Goal: Task Accomplishment & Management: Use online tool/utility

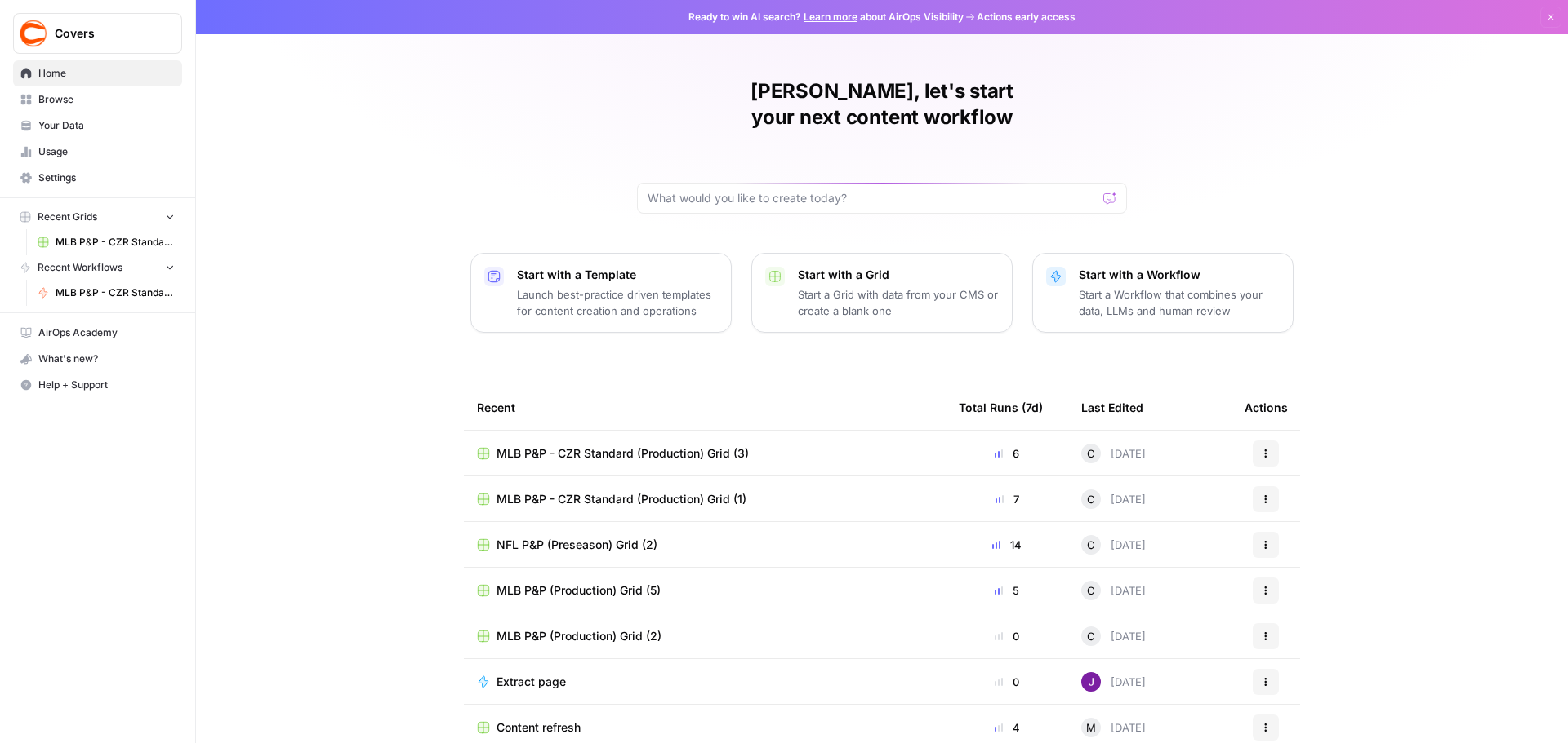
click at [676, 445] on span "MLB P&P - CZR Standard (Production) Grid (3)" at bounding box center [622, 453] width 252 height 16
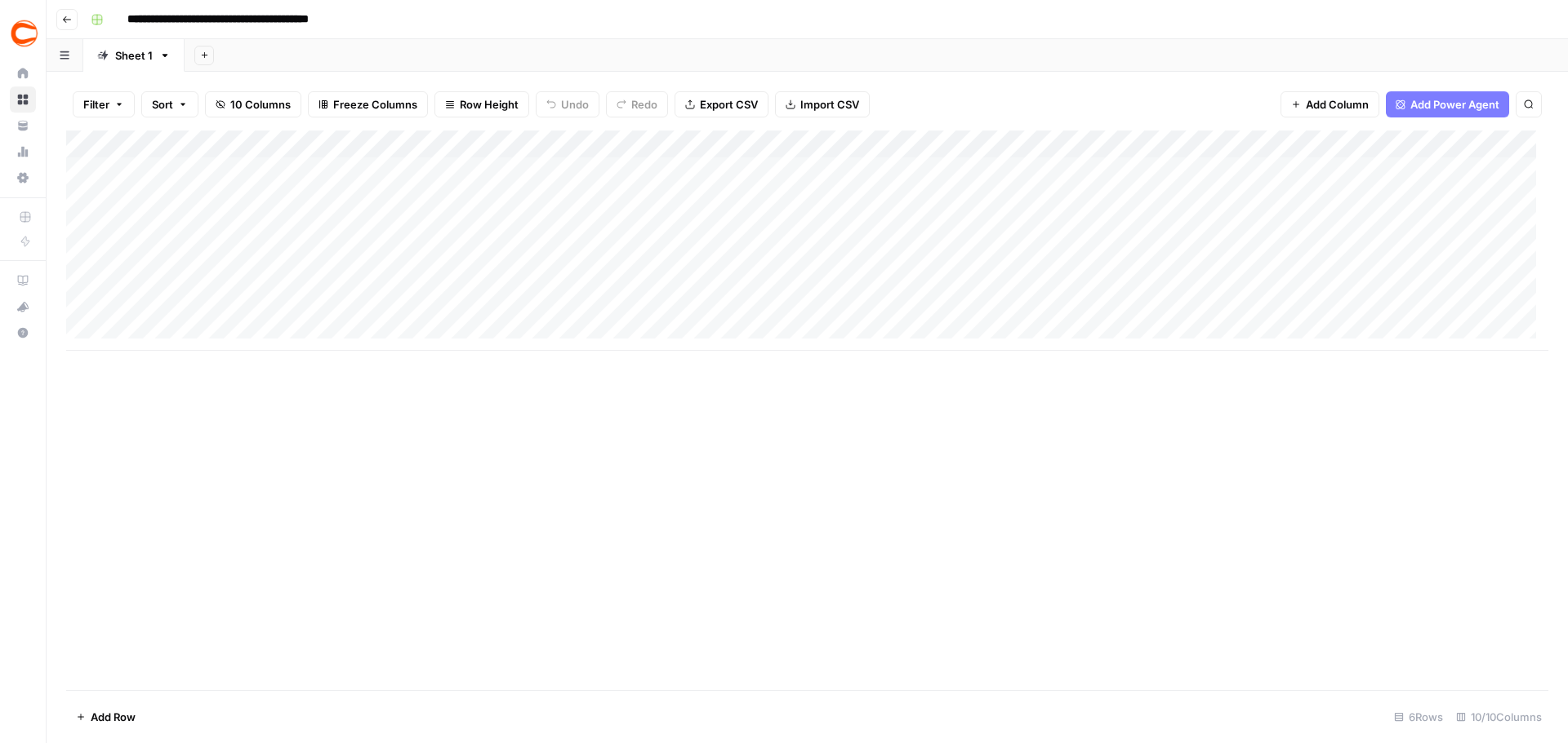
click at [152, 197] on div "Add Column" at bounding box center [807, 241] width 1482 height 221
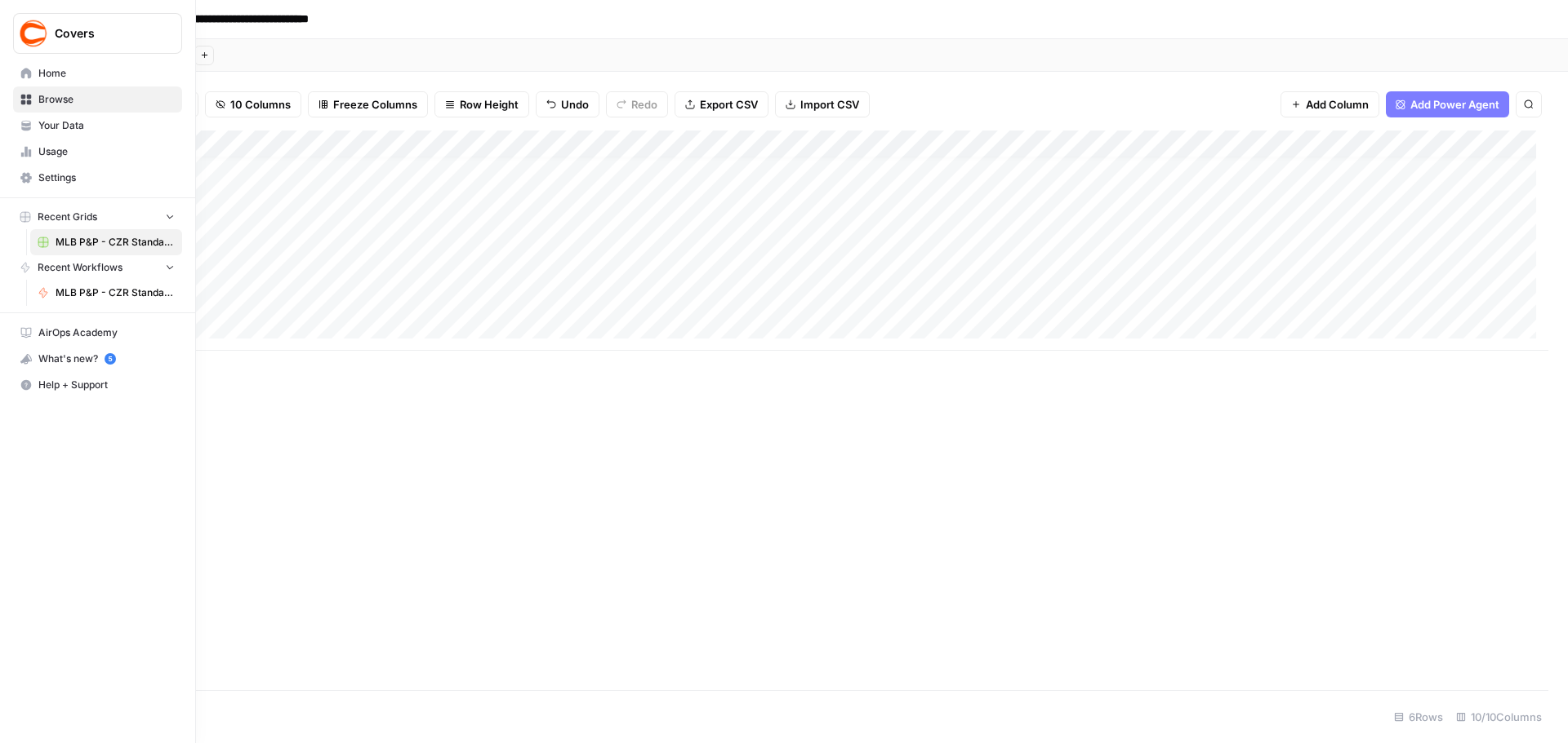
click at [21, 48] on button "Covers" at bounding box center [98, 33] width 169 height 41
click at [43, 42] on img "Workspace: Covers" at bounding box center [33, 33] width 29 height 29
click at [55, 76] on span "Home" at bounding box center [106, 73] width 136 height 15
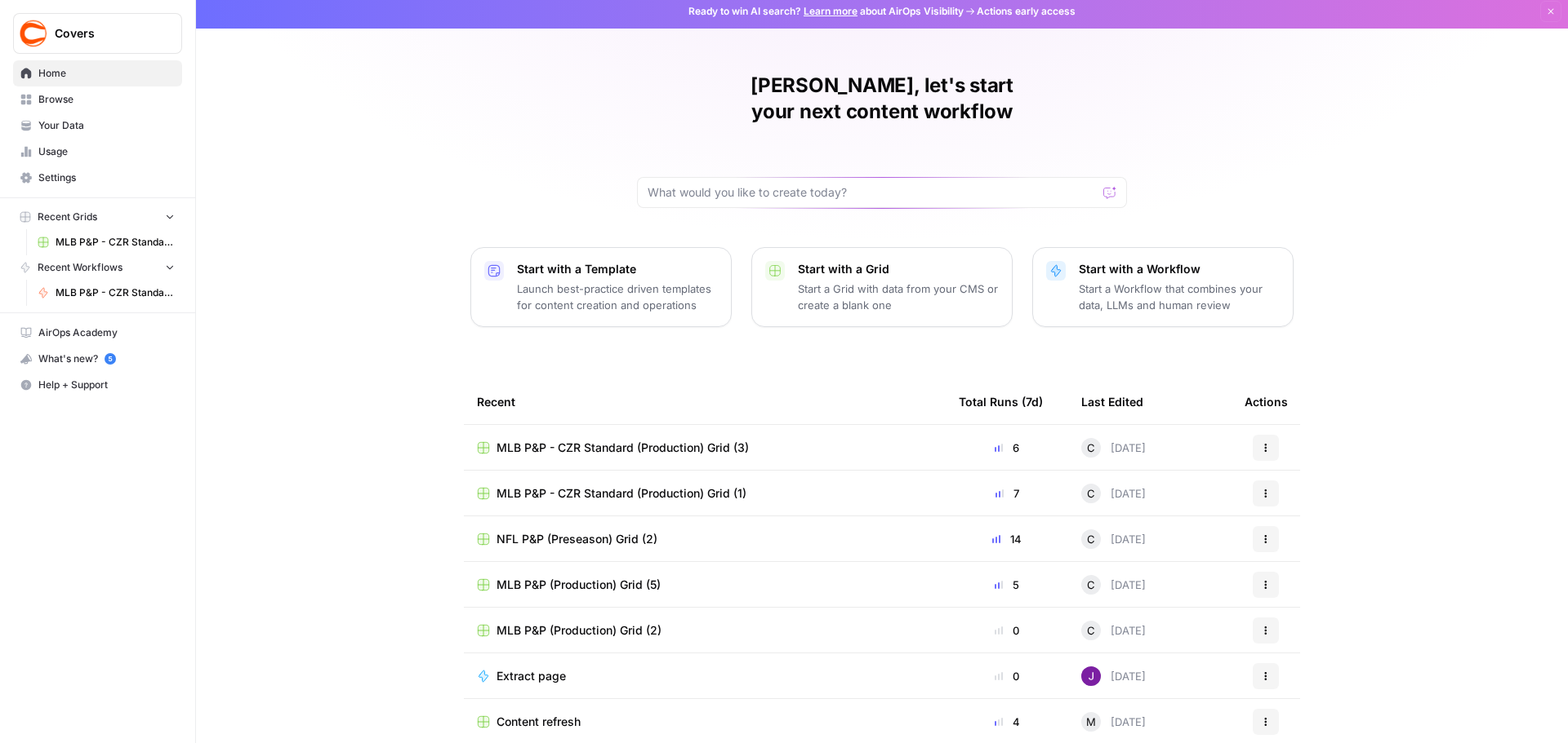
scroll to position [8, 0]
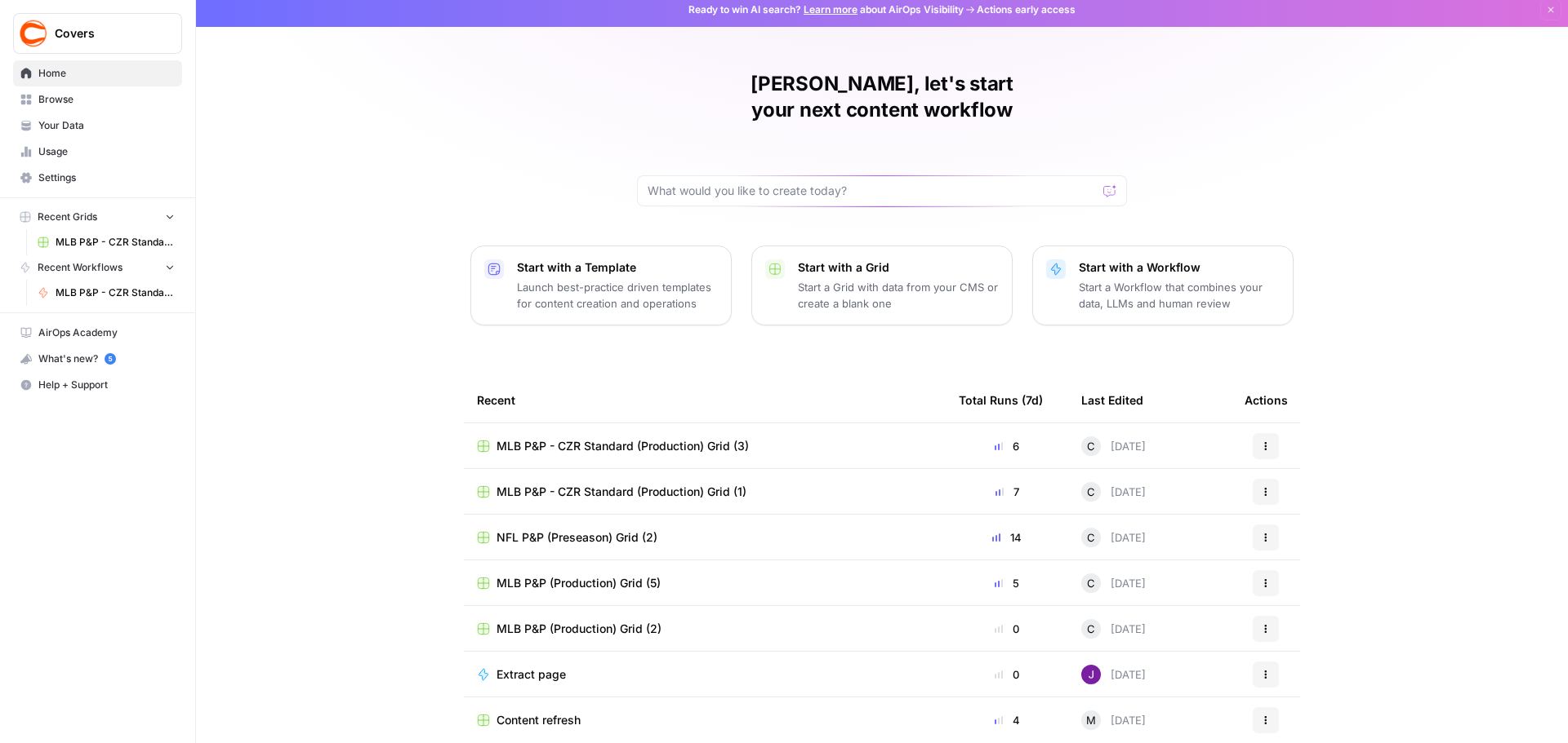
click at [589, 283] on p "Launch best-practice driven templates for content creation and operations" at bounding box center [617, 295] width 201 height 32
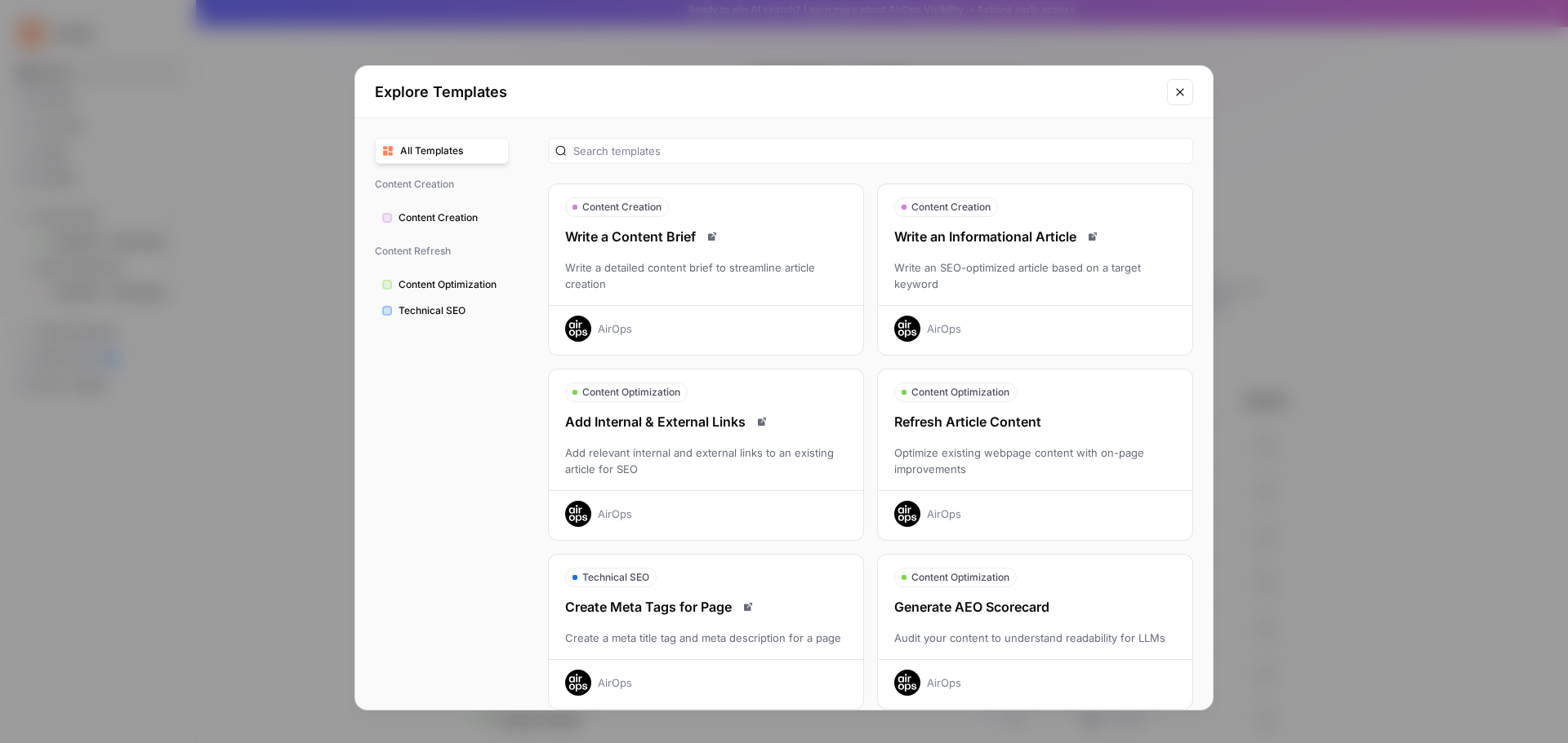
click at [1192, 88] on button "Close modal" at bounding box center [1180, 92] width 27 height 27
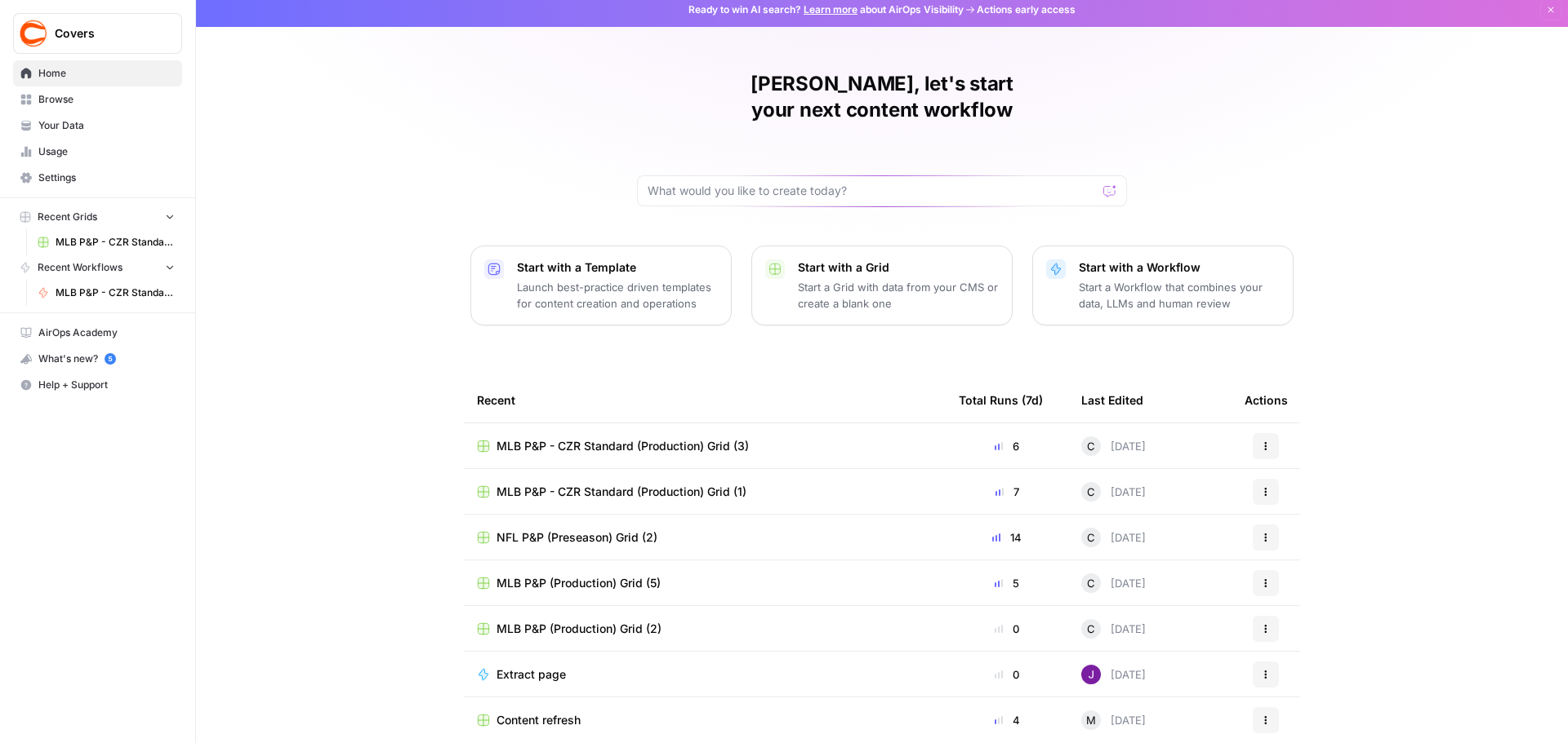
click at [1230, 279] on p "Start a Workflow that combines your data, LLMs and human review" at bounding box center [1179, 295] width 201 height 32
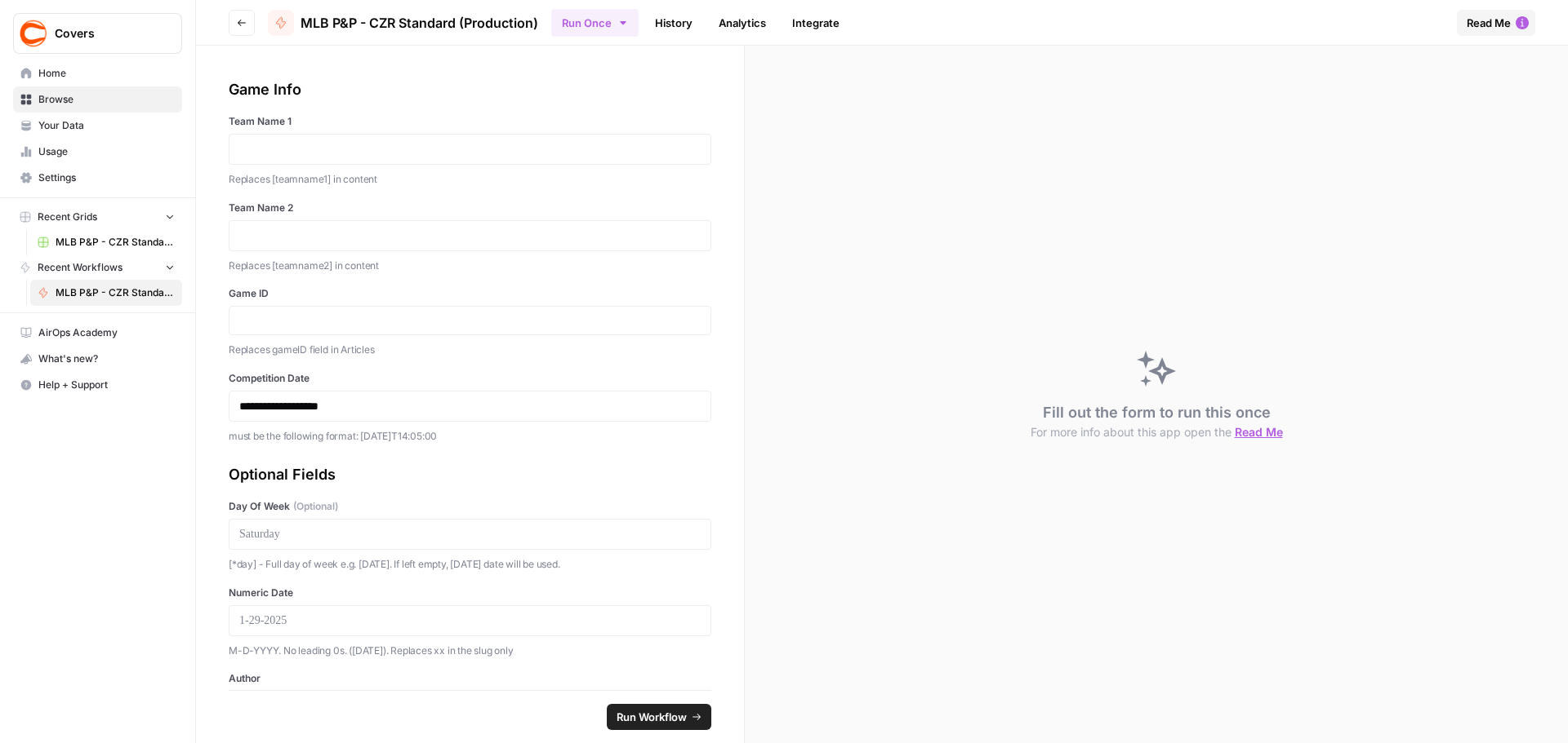
click at [357, 158] on div at bounding box center [470, 150] width 482 height 31
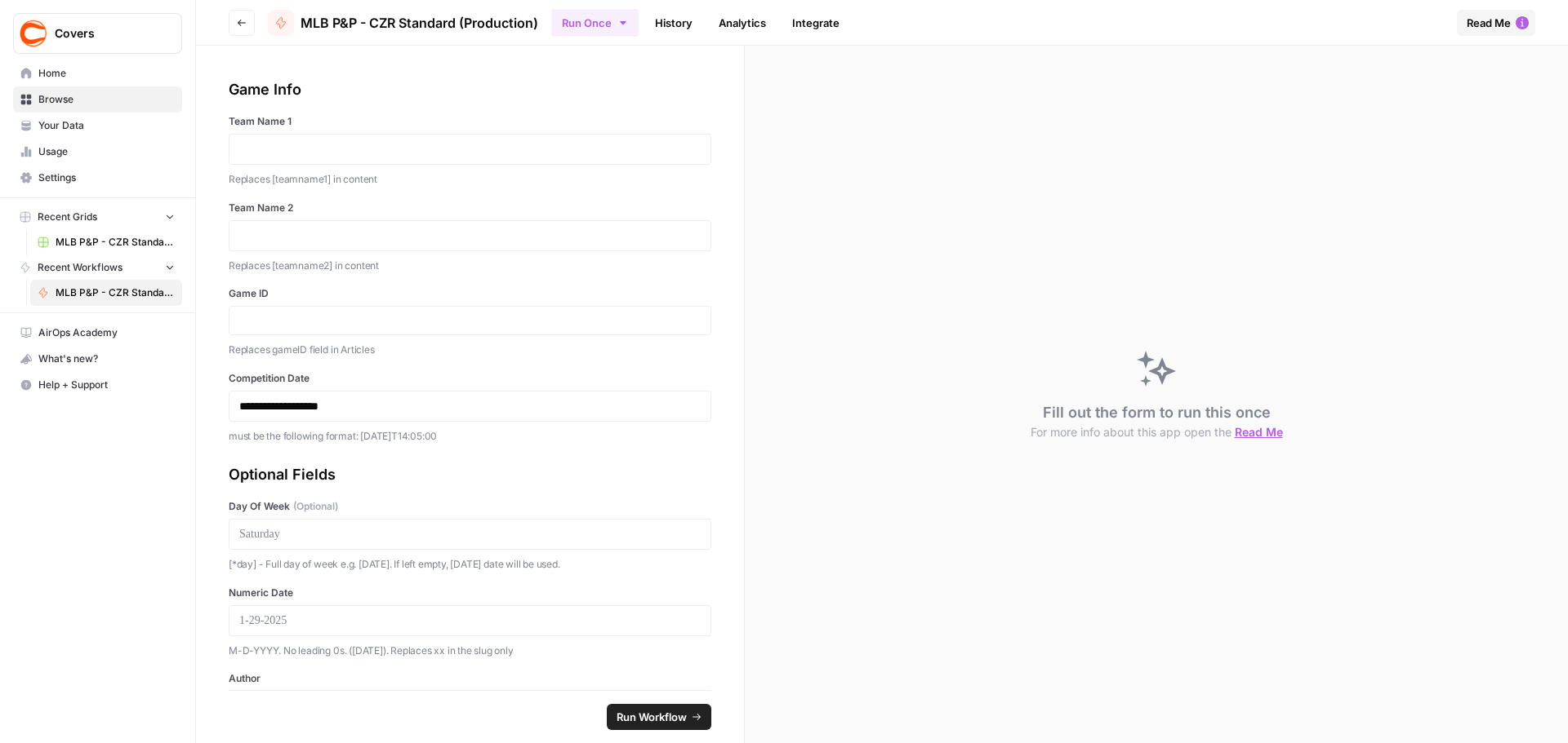
click at [368, 137] on div at bounding box center [470, 150] width 482 height 31
click at [323, 242] on p at bounding box center [470, 235] width 461 height 16
click at [327, 147] on p at bounding box center [470, 149] width 461 height 16
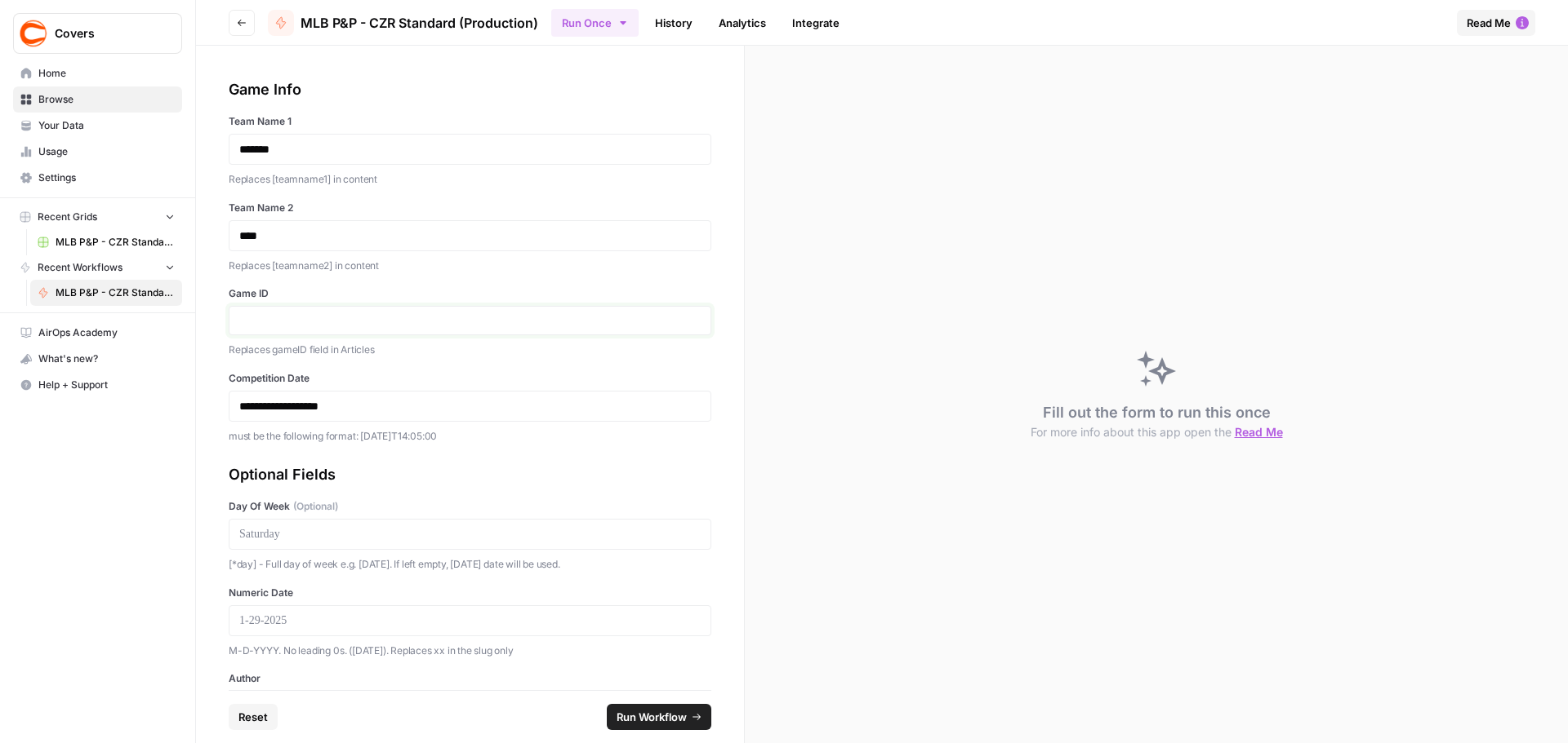
paste input "343141"
type input "343141"
click at [278, 407] on p "**********" at bounding box center [464, 406] width 449 height 16
drag, startPoint x: 302, startPoint y: 404, endPoint x: 293, endPoint y: 404, distance: 9.0
click at [293, 404] on p "**********" at bounding box center [464, 406] width 449 height 16
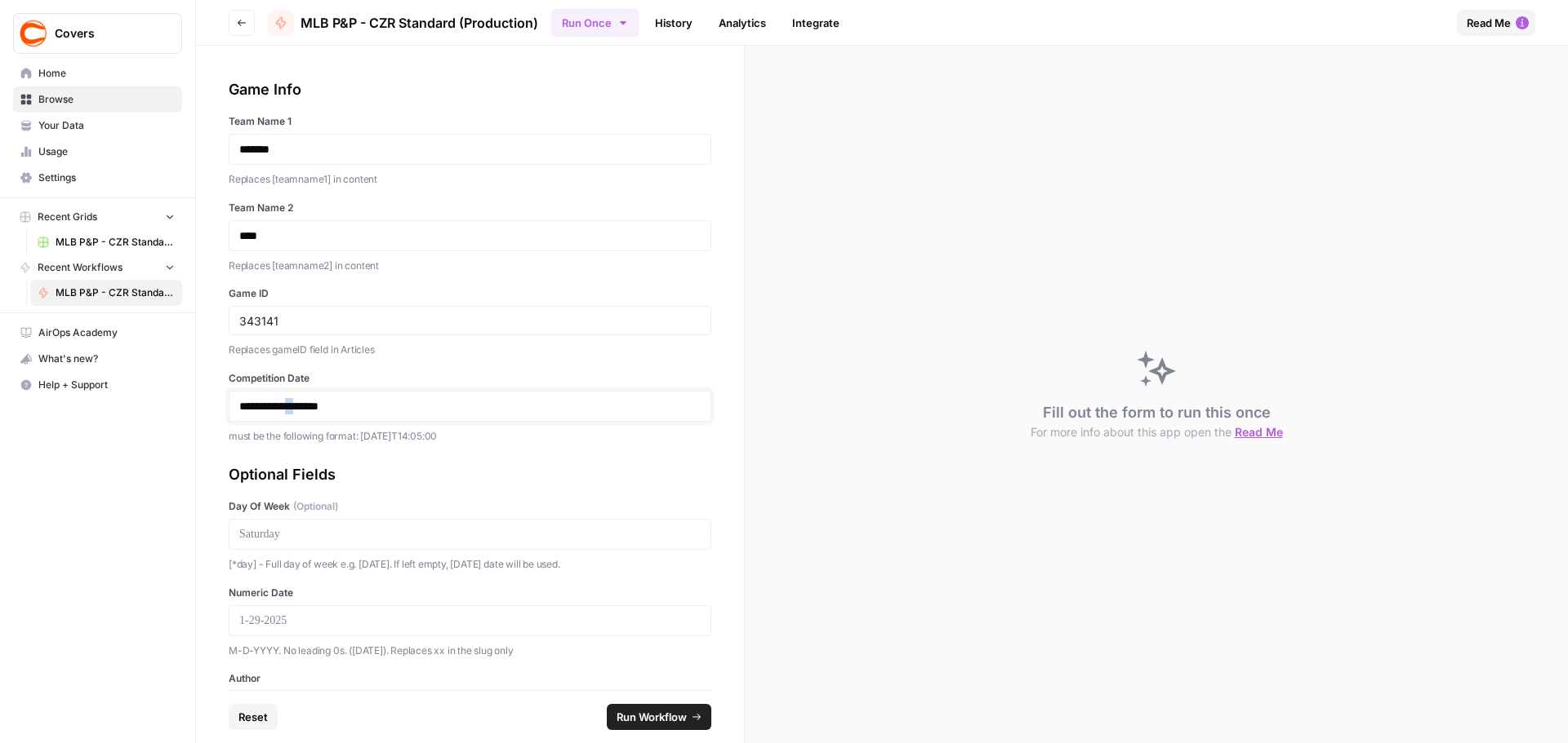
drag, startPoint x: 322, startPoint y: 406, endPoint x: 311, endPoint y: 407, distance: 11.0
click at [311, 407] on p "**********" at bounding box center [464, 406] width 449 height 16
click at [312, 528] on p at bounding box center [470, 534] width 461 height 16
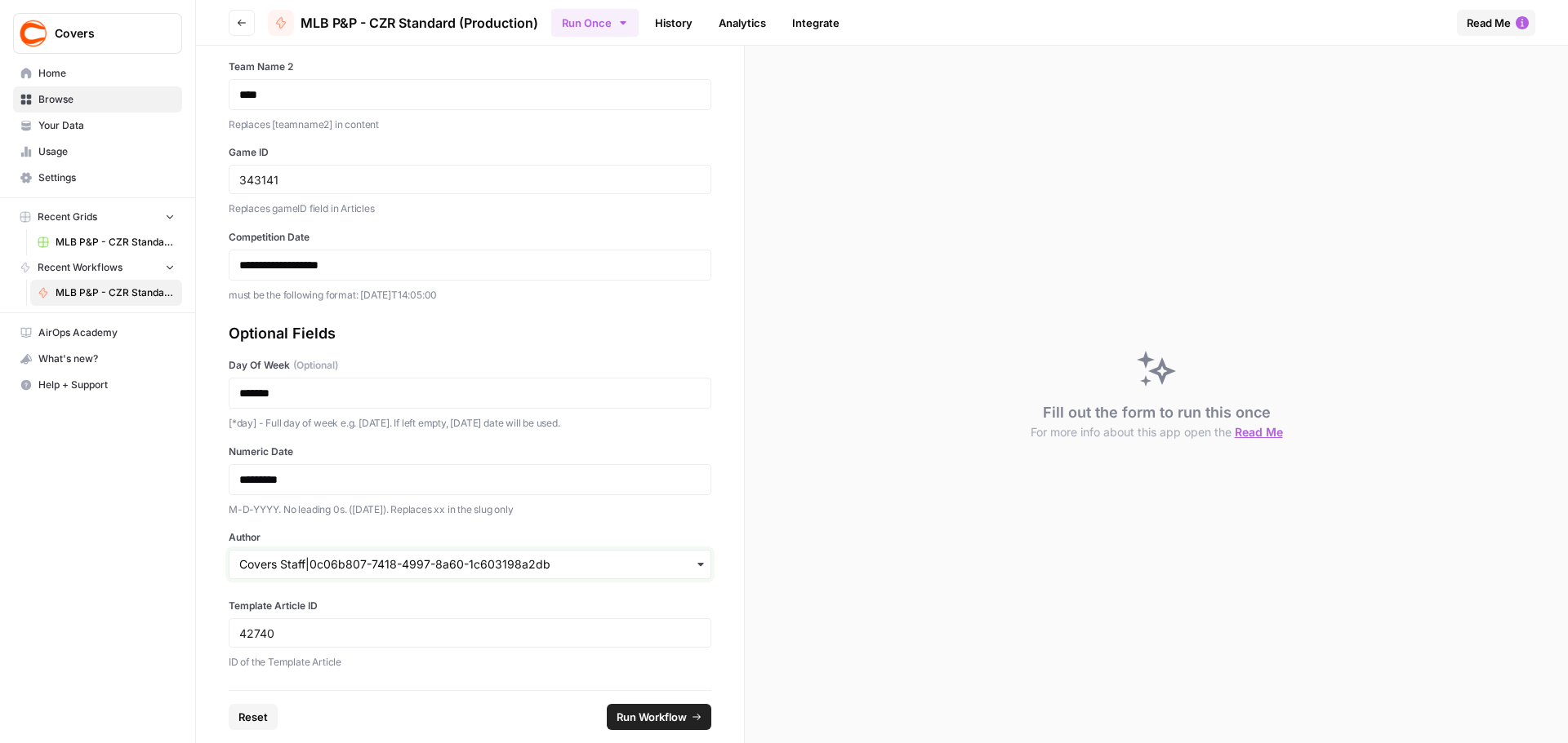
click at [346, 570] on input "Author" at bounding box center [470, 564] width 461 height 16
type input "ed sc"
click at [313, 518] on div "Ed Scimia|687eed54-692e-4d39-a838-45e92204d857" at bounding box center [464, 521] width 469 height 31
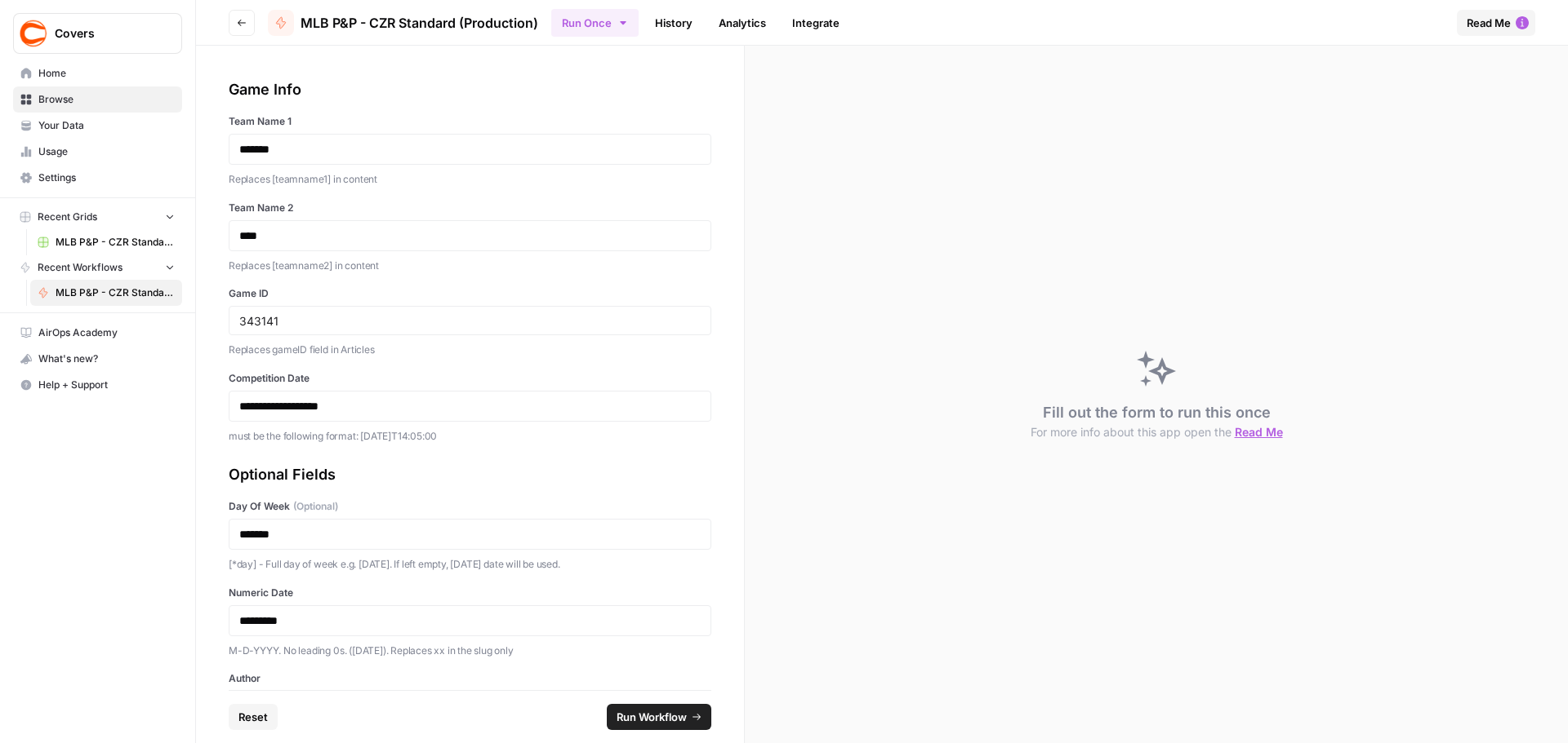
click at [649, 715] on span "Run Workflow" at bounding box center [652, 716] width 70 height 16
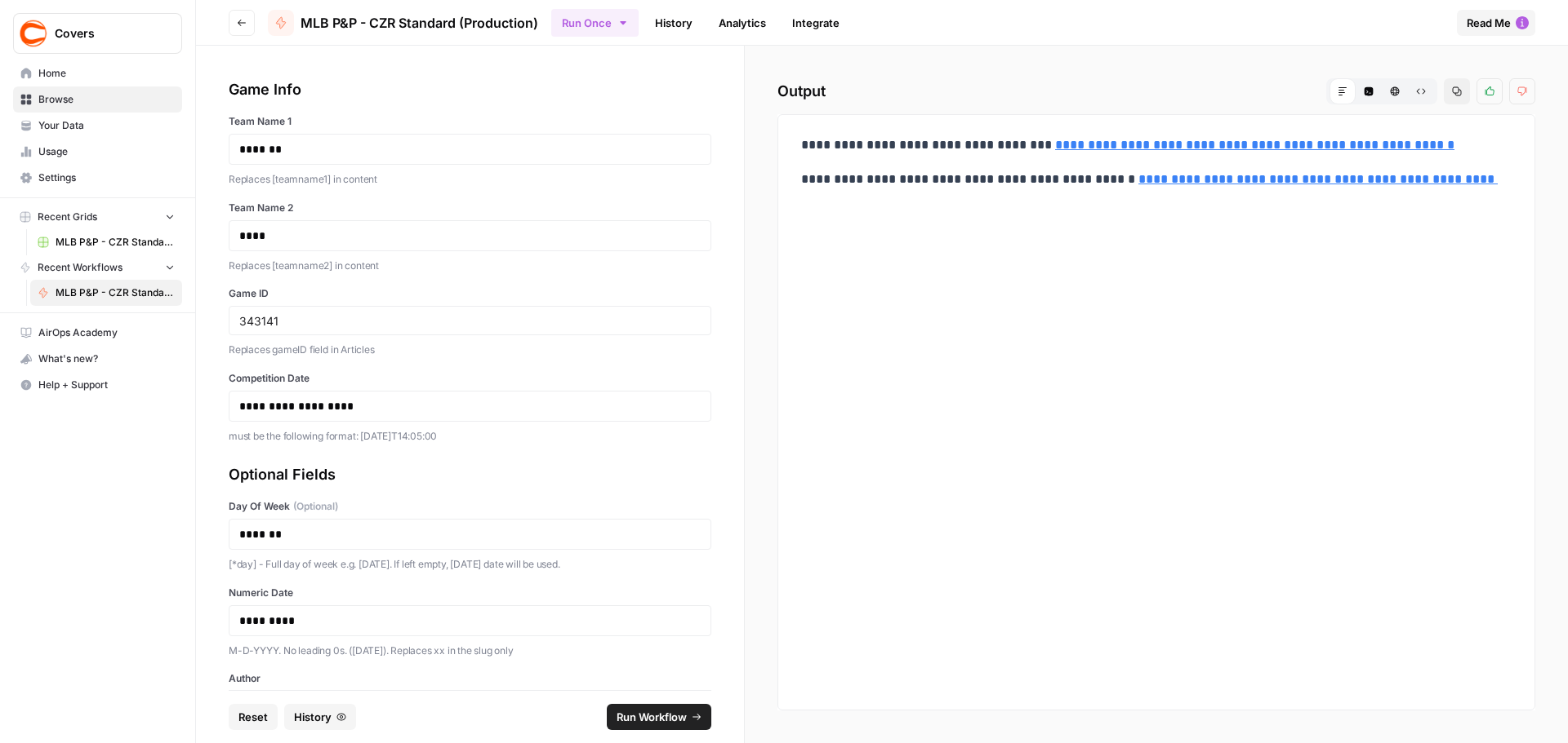
click at [1384, 144] on link "**********" at bounding box center [1254, 144] width 399 height 12
